Goal: Task Accomplishment & Management: Complete application form

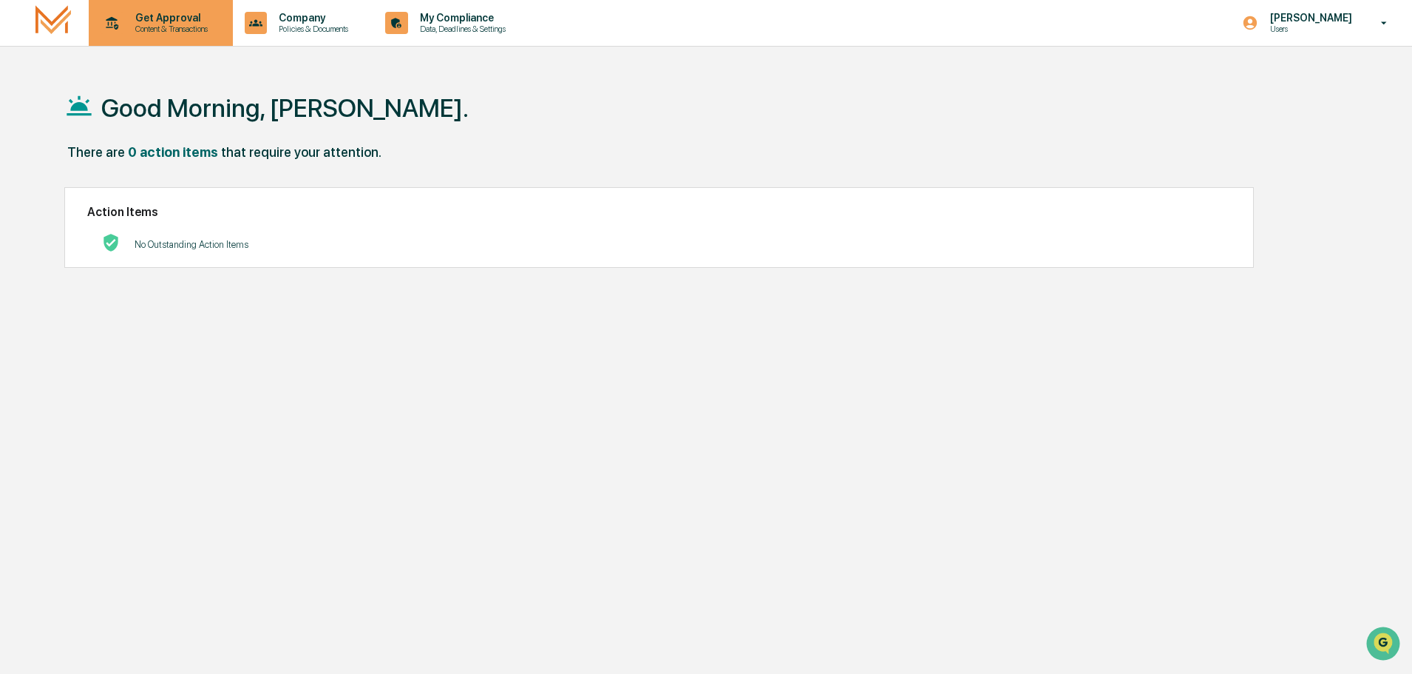
click at [151, 23] on p "Get Approval" at bounding box center [169, 18] width 92 height 12
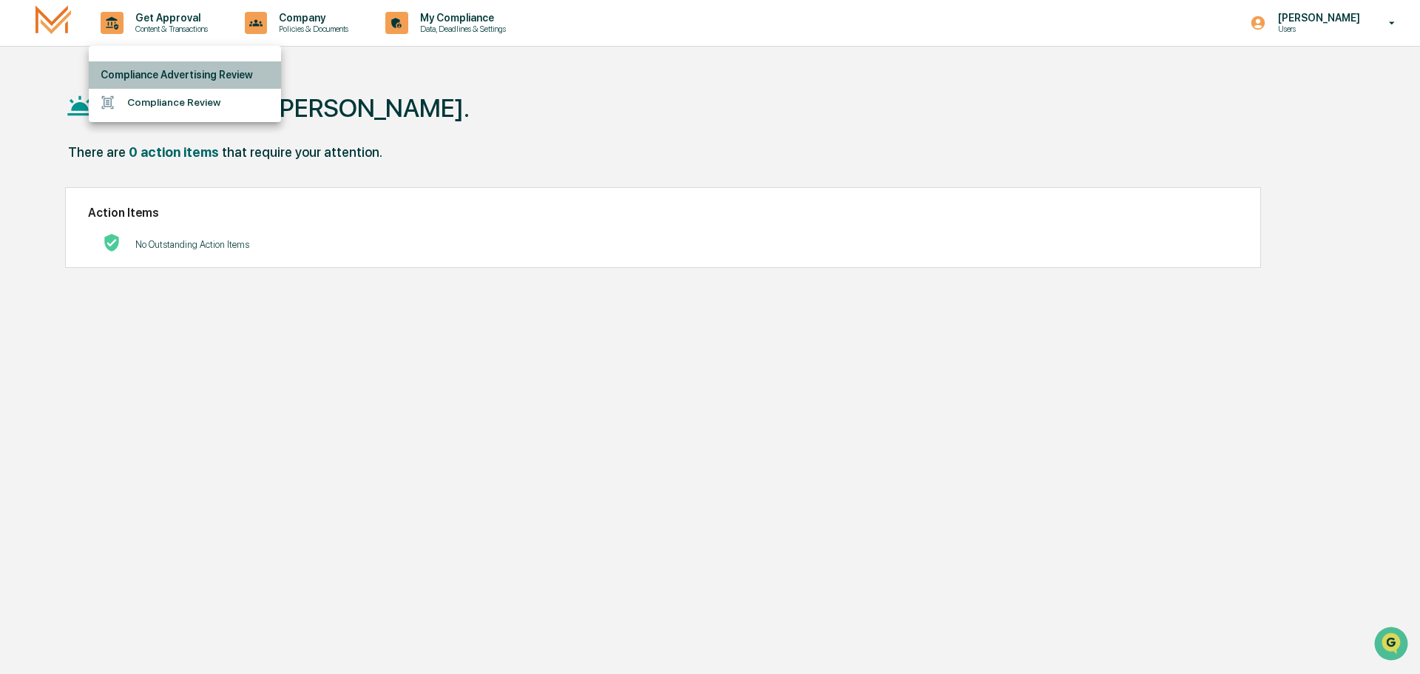
click at [203, 74] on li "Compliance Advertising Review" at bounding box center [185, 74] width 192 height 27
click at [187, 100] on li "Compliance Review" at bounding box center [185, 102] width 192 height 27
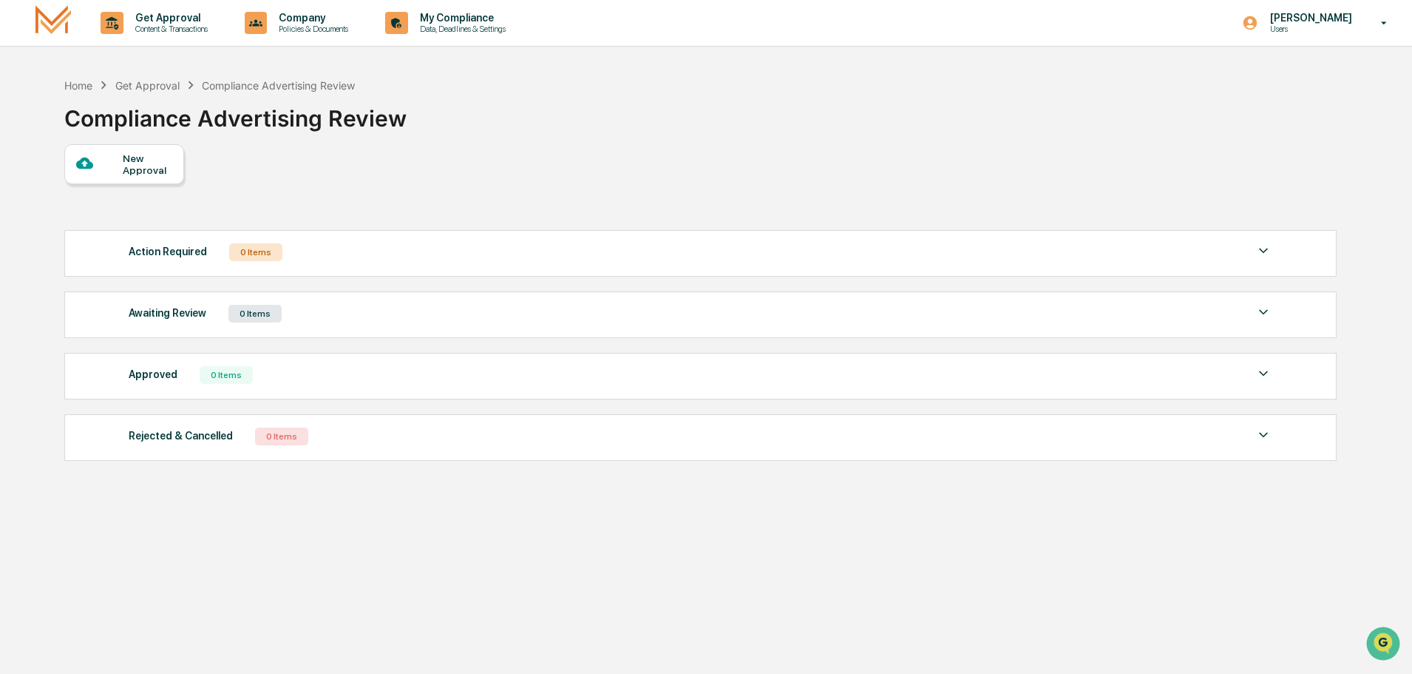
click at [140, 169] on div "New Approval" at bounding box center [148, 164] width 50 height 24
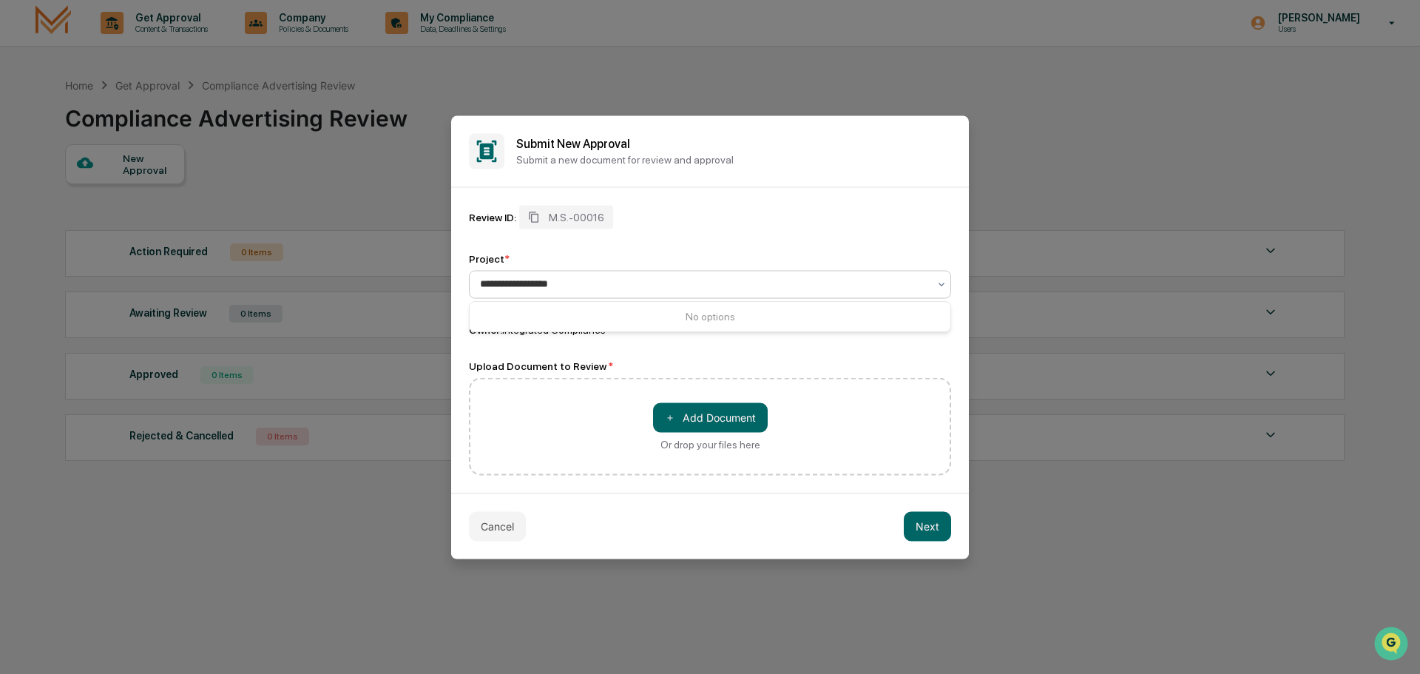
type input "**********"
click at [547, 251] on div "Review ID: M.S.-00016 Project * 0 results available for search term October New…" at bounding box center [710, 270] width 482 height 131
click at [557, 280] on div at bounding box center [704, 284] width 448 height 15
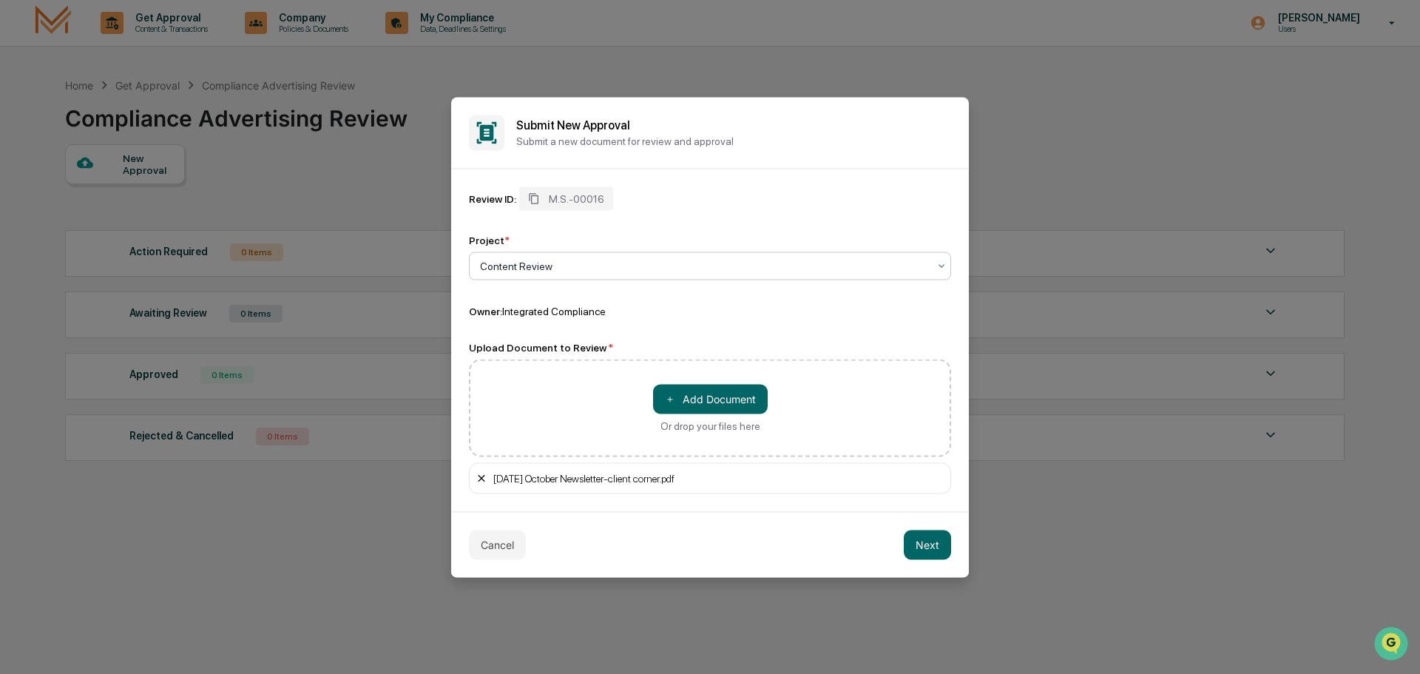
click at [482, 478] on icon at bounding box center [481, 477] width 7 height 7
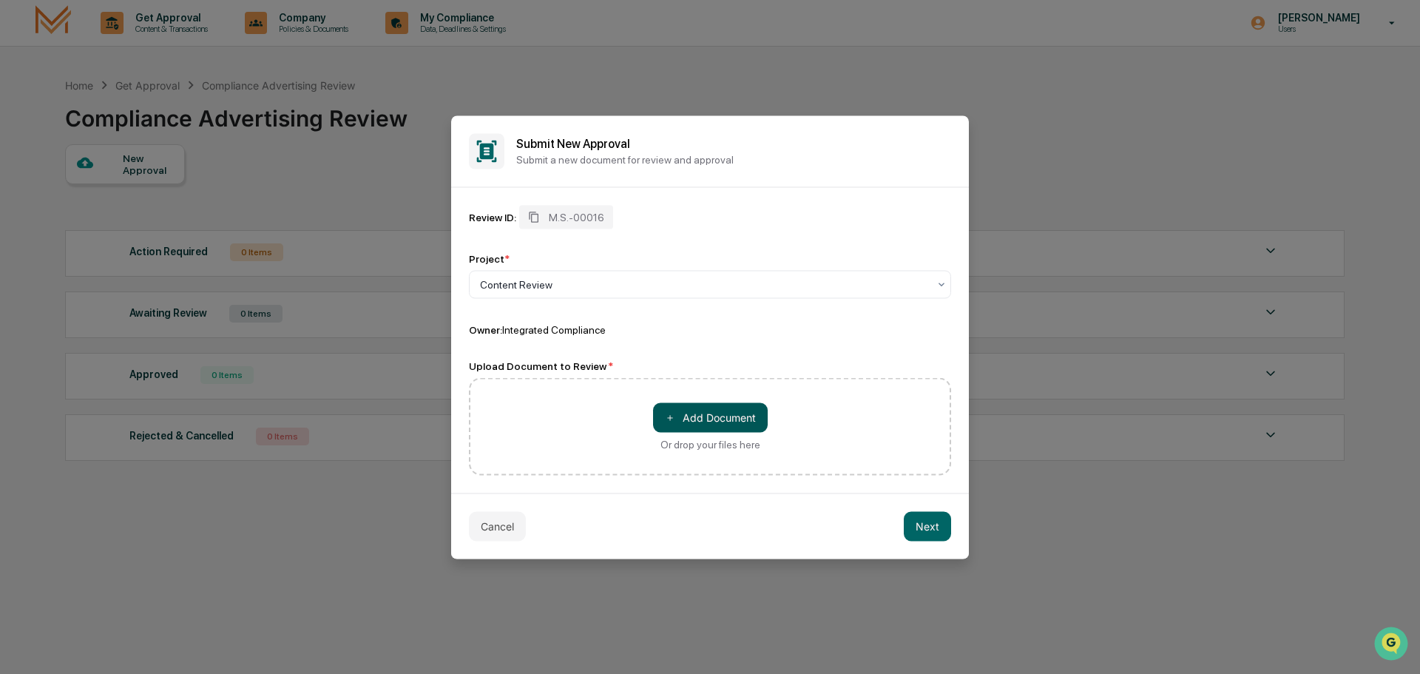
click at [709, 411] on button "＋ Add Document" at bounding box center [710, 417] width 115 height 30
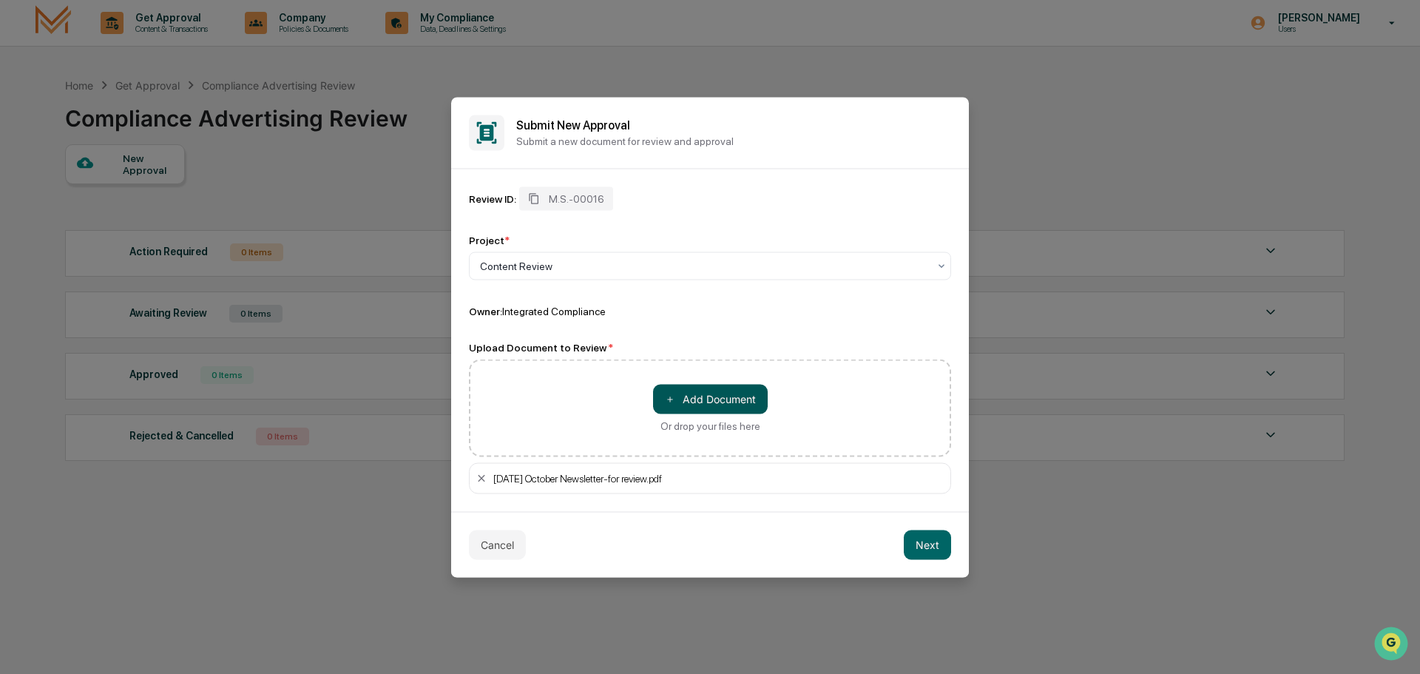
click at [755, 401] on button "＋ Add Document" at bounding box center [710, 399] width 115 height 30
click at [935, 547] on button "Next" at bounding box center [927, 544] width 47 height 30
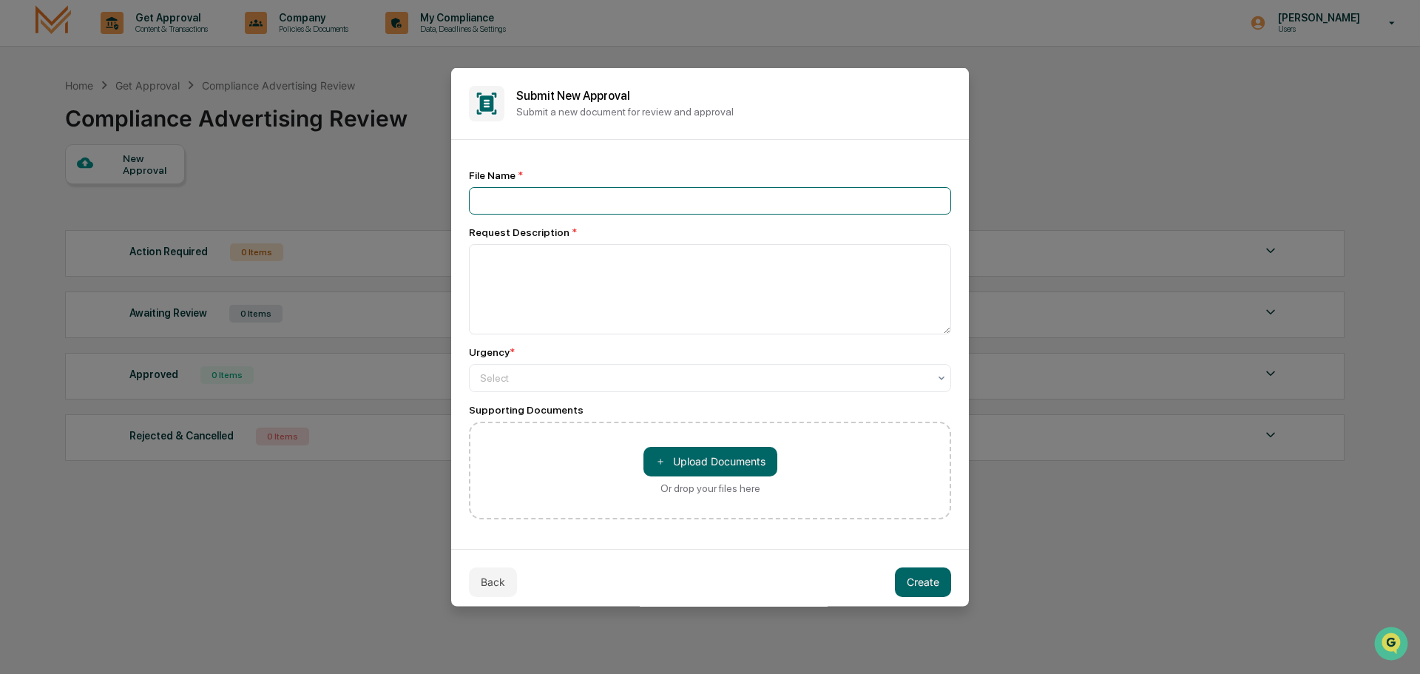
click at [532, 193] on input at bounding box center [710, 199] width 482 height 27
type input "**********"
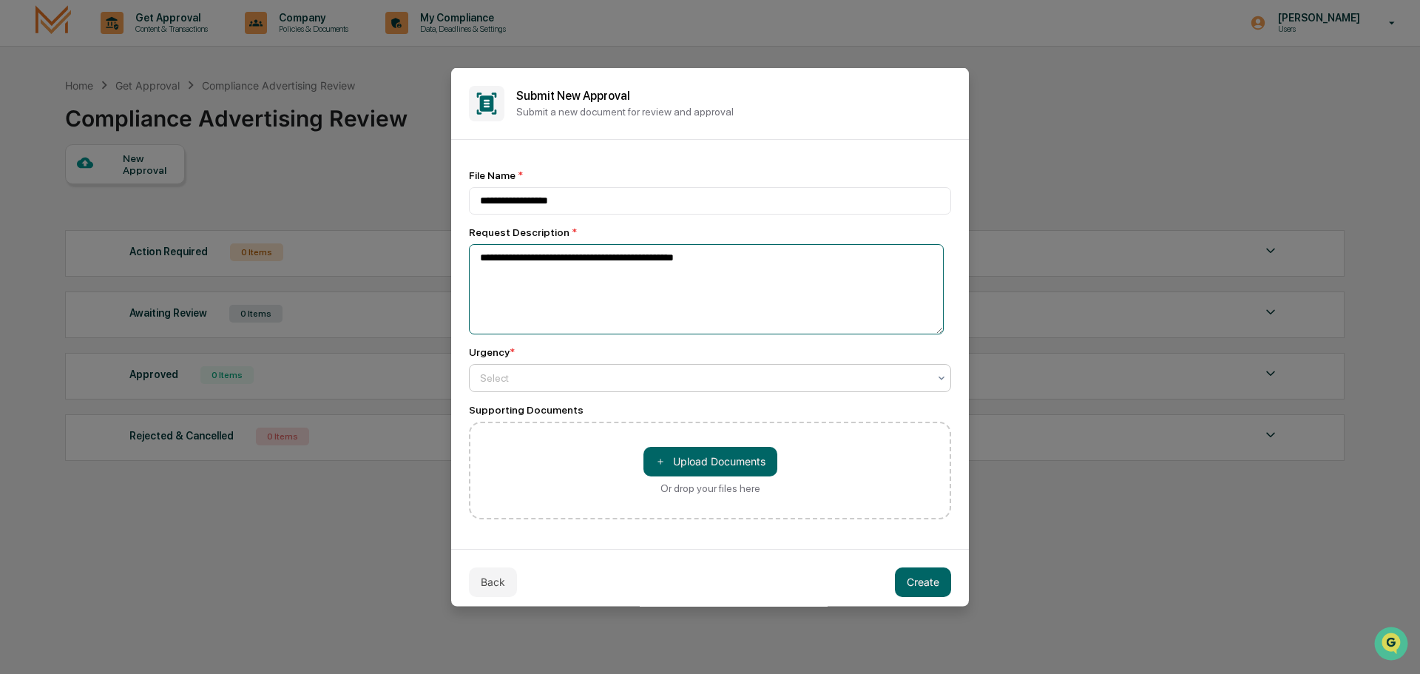
type textarea "**********"
click at [509, 375] on div at bounding box center [704, 377] width 448 height 15
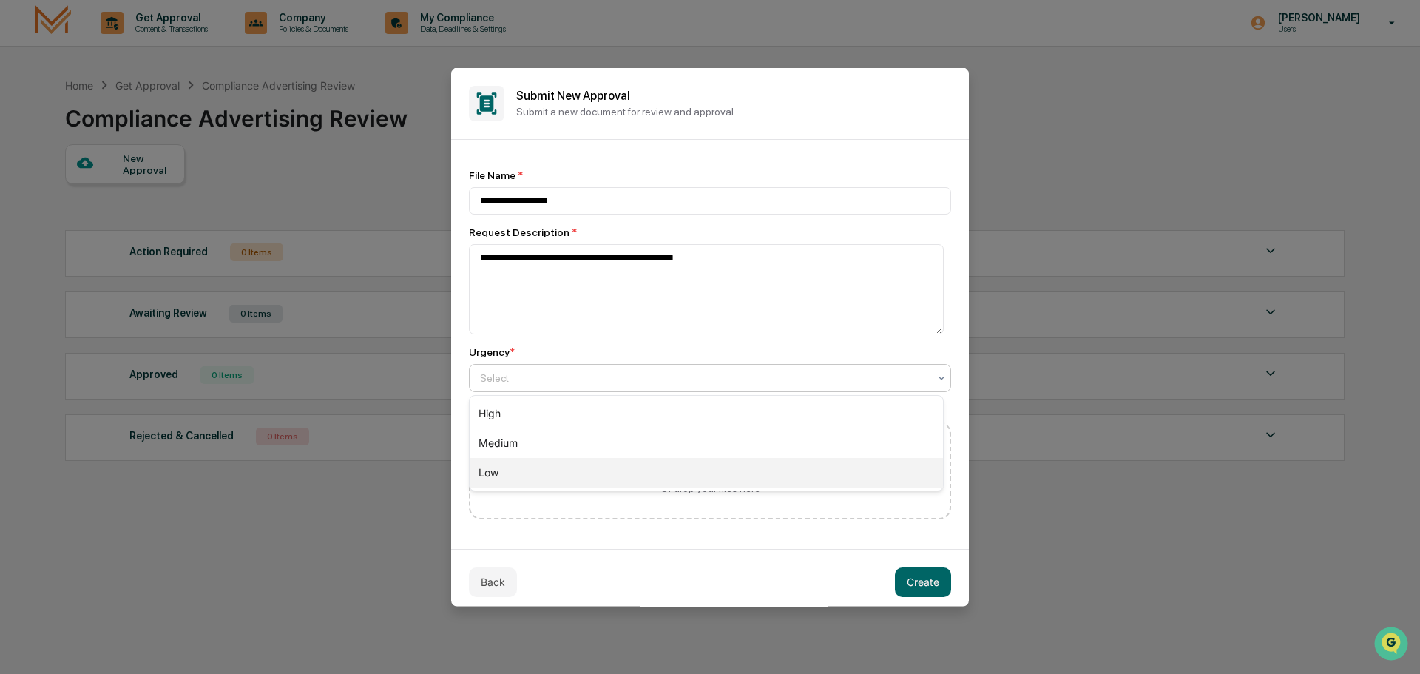
click at [510, 475] on div "Low" at bounding box center [705, 473] width 473 height 30
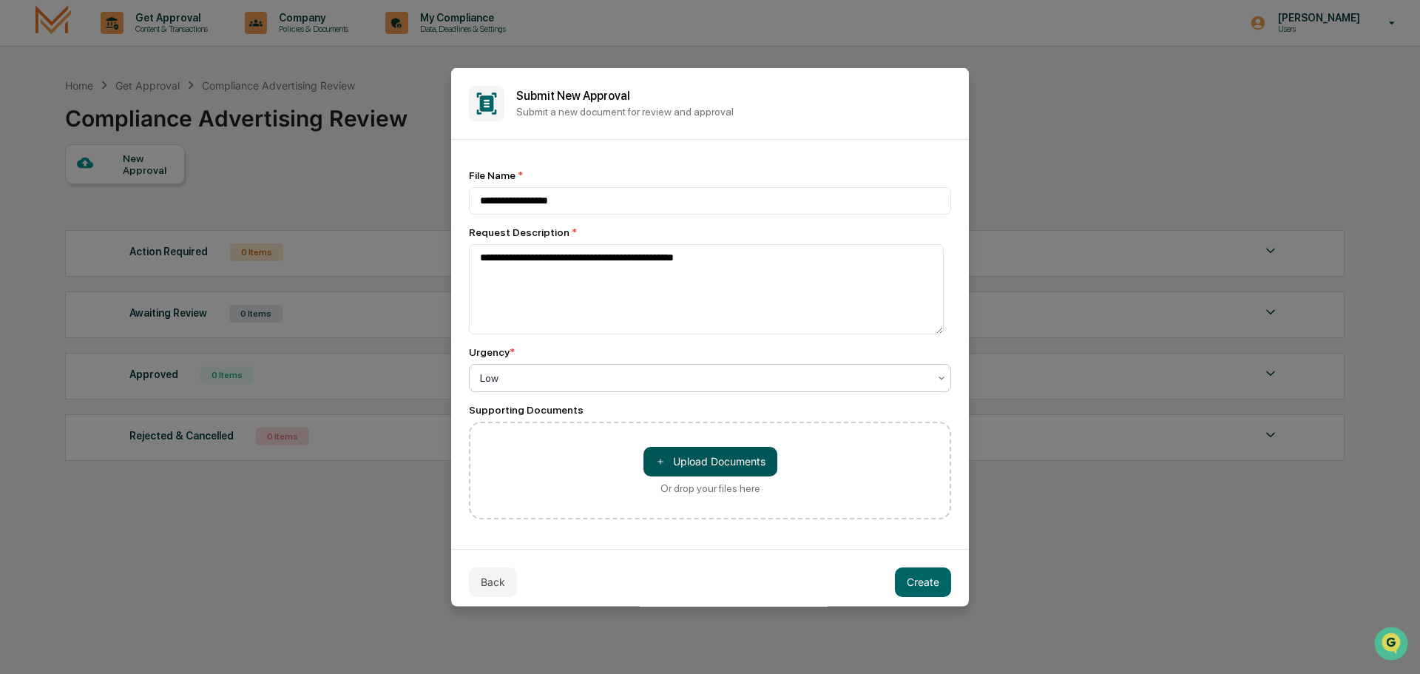
click at [728, 458] on button "＋ Upload Documents" at bounding box center [710, 461] width 134 height 30
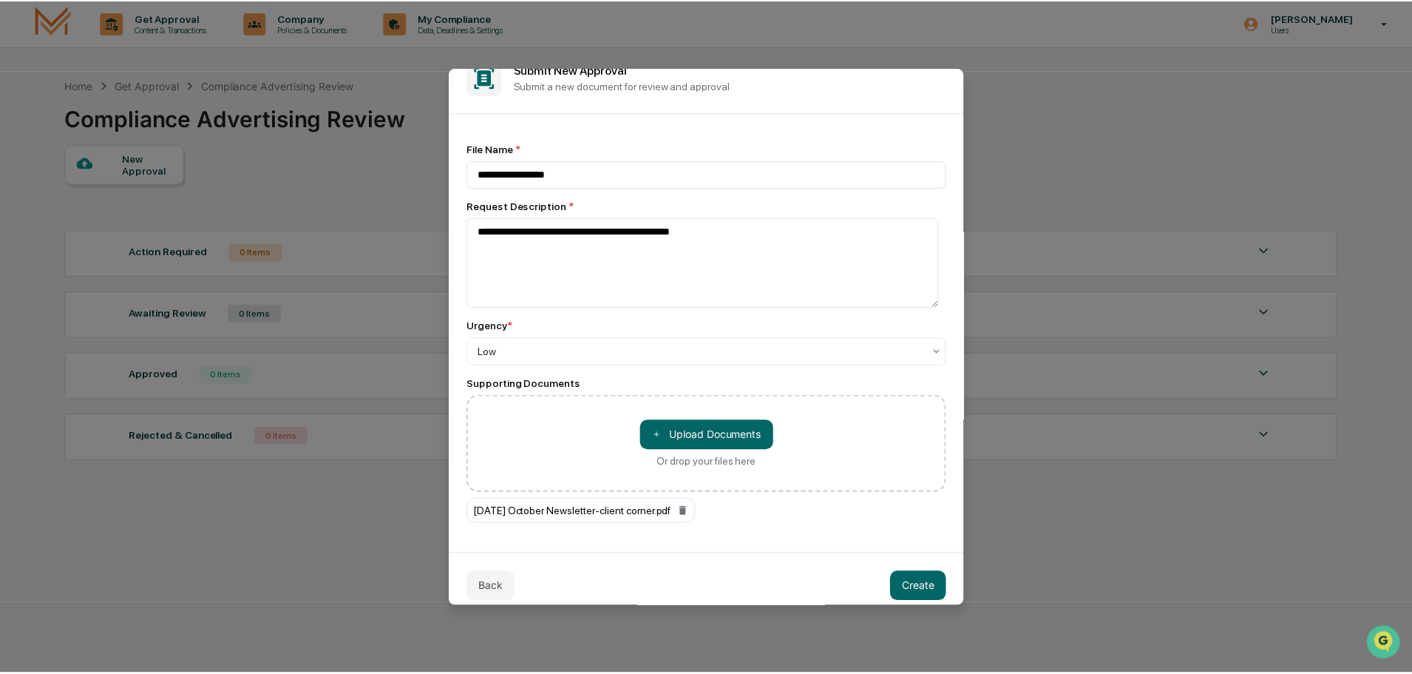
scroll to position [39, 0]
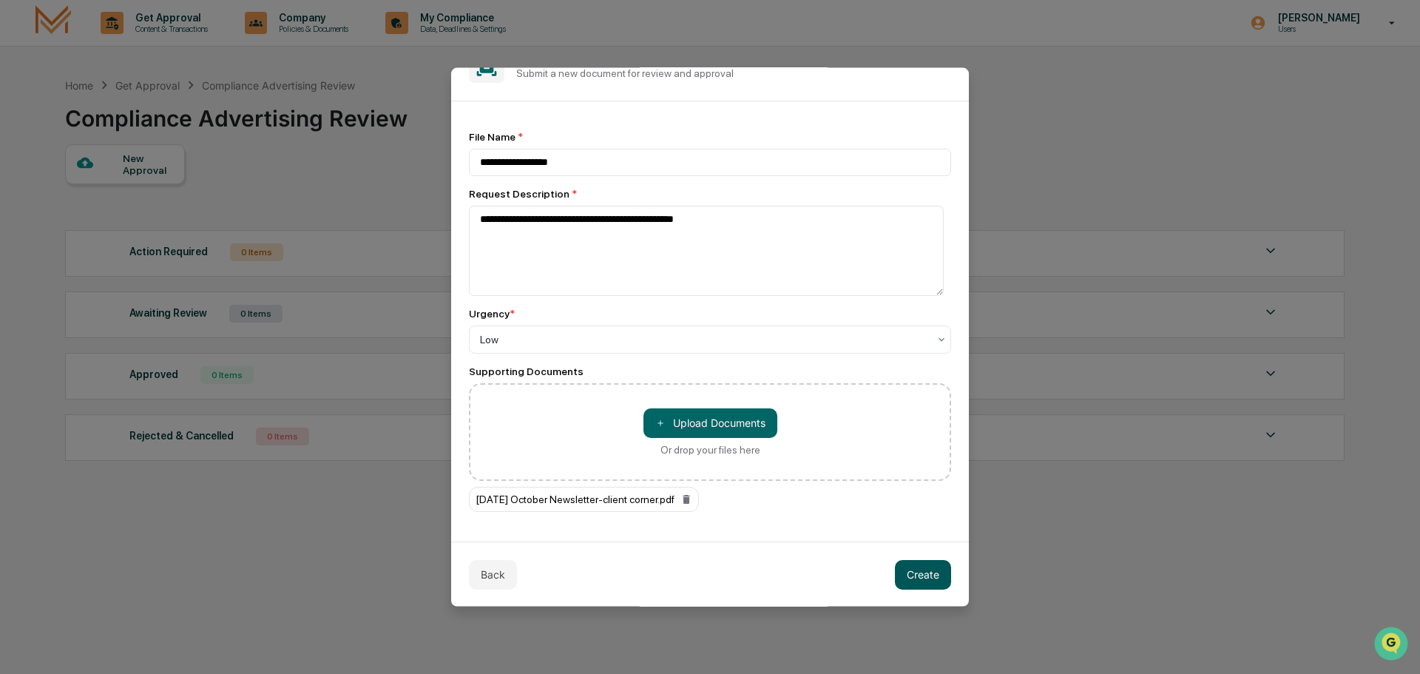
click at [915, 566] on button "Create" at bounding box center [923, 574] width 56 height 30
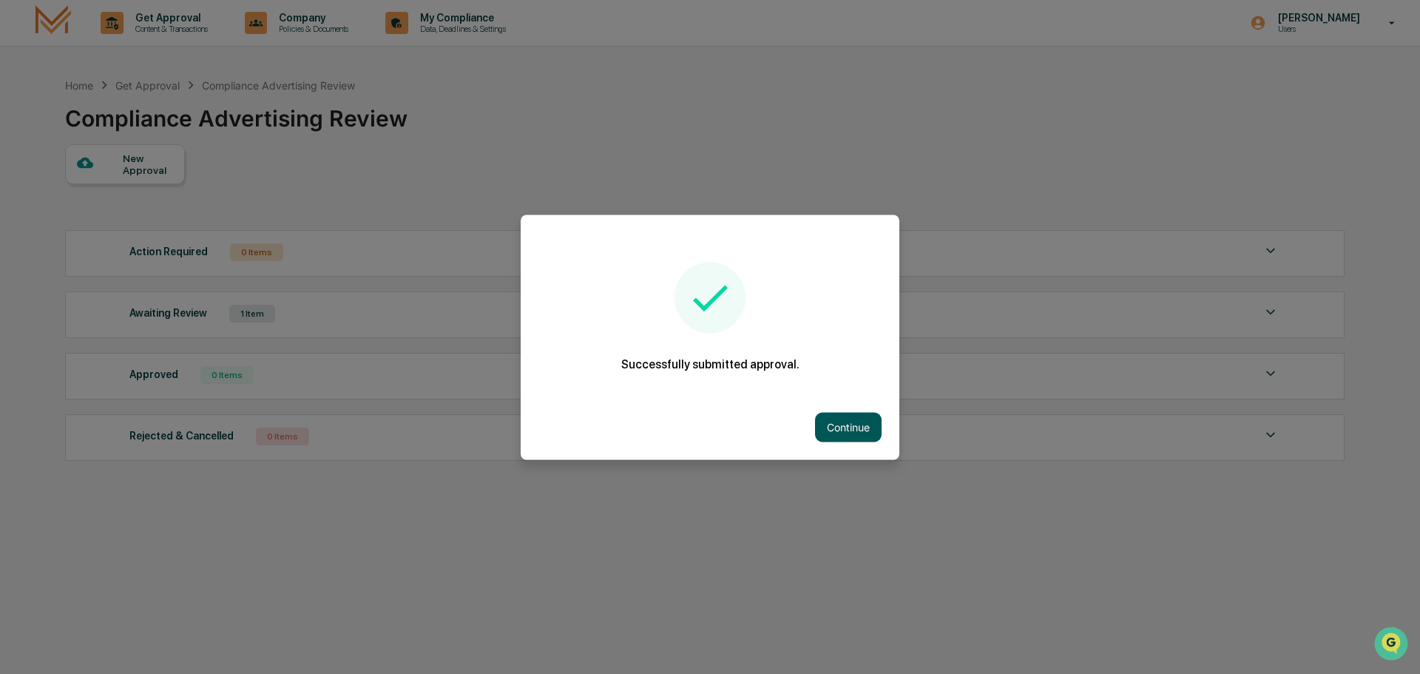
click at [855, 423] on button "Continue" at bounding box center [848, 427] width 67 height 30
